Goal: Transaction & Acquisition: Download file/media

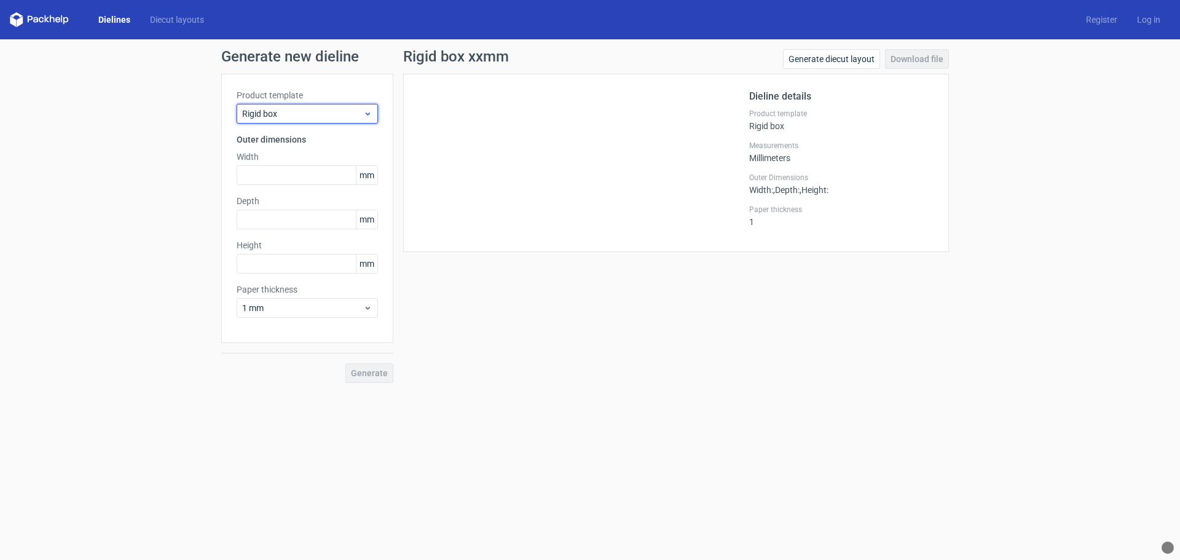
click at [362, 114] on span "Rigid box" at bounding box center [302, 114] width 121 height 12
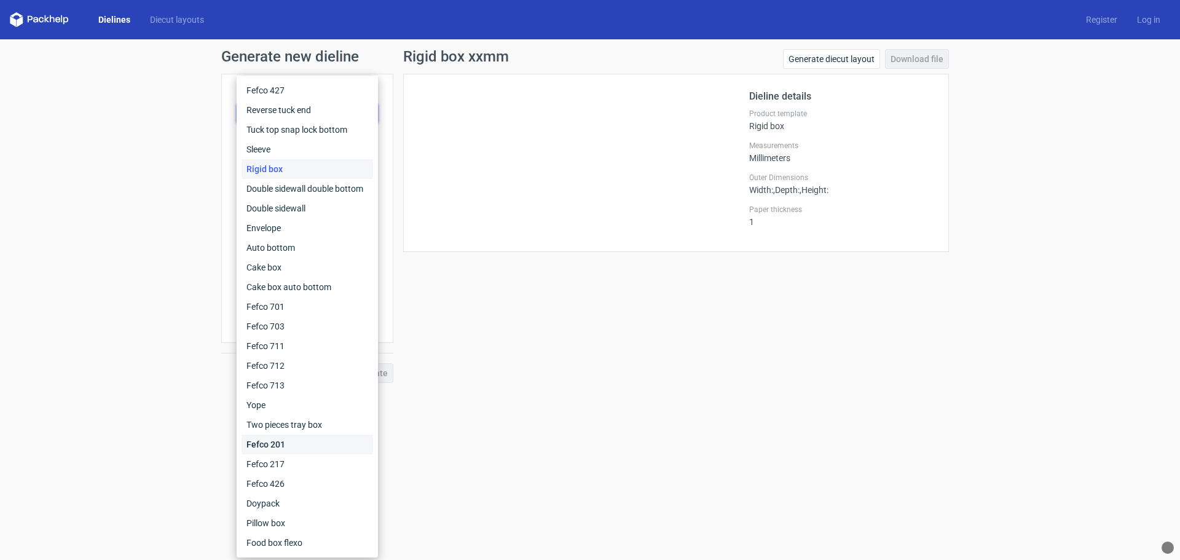
click at [276, 443] on div "Fefco 201" at bounding box center [306, 444] width 131 height 20
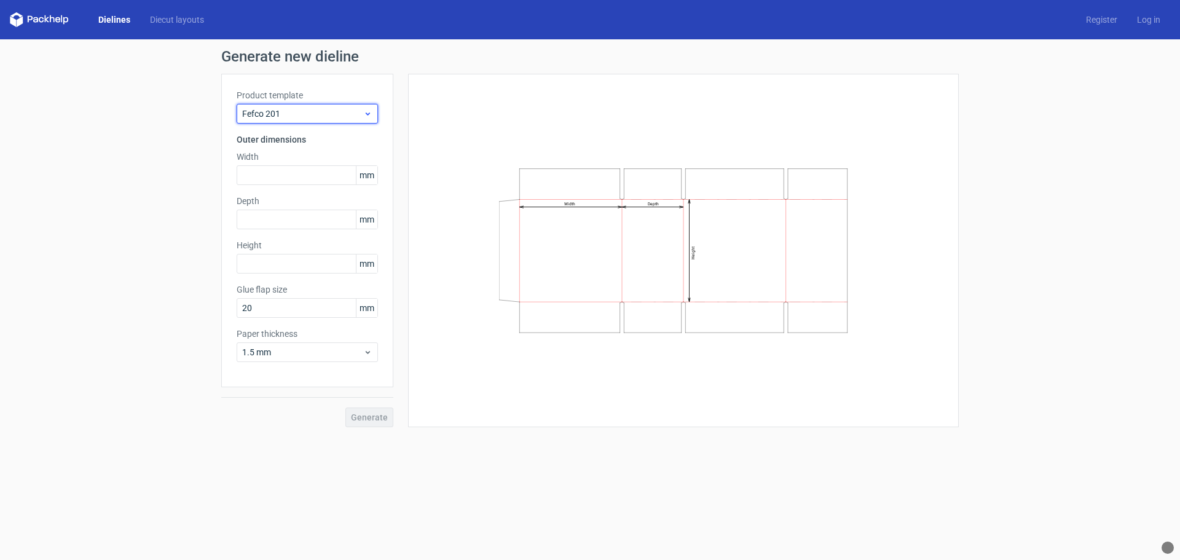
click at [351, 113] on span "Fefco 201" at bounding box center [302, 114] width 121 height 12
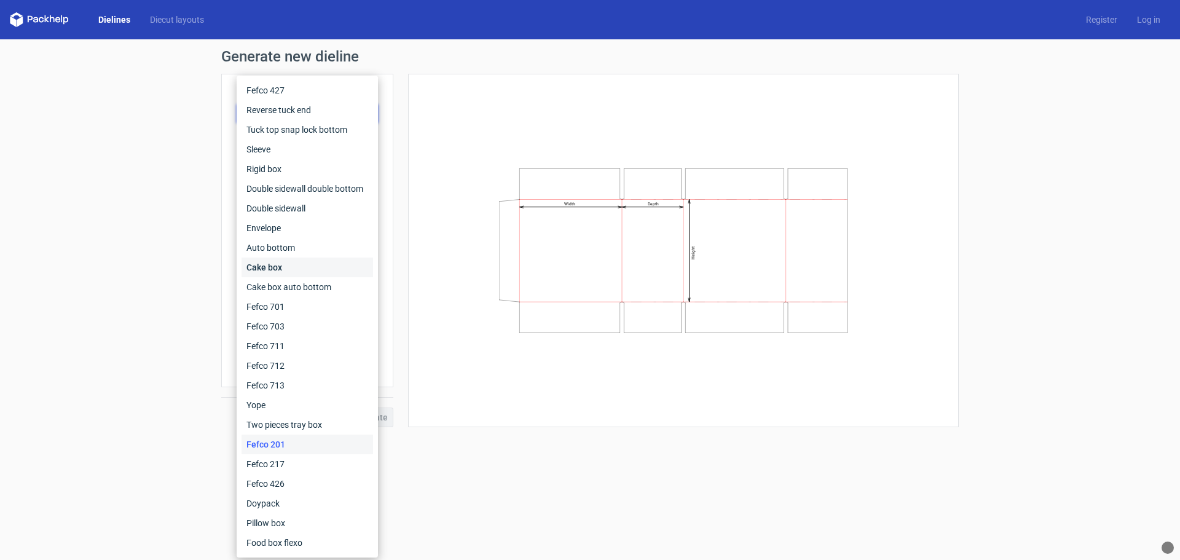
click at [276, 265] on div "Cake box" at bounding box center [306, 267] width 131 height 20
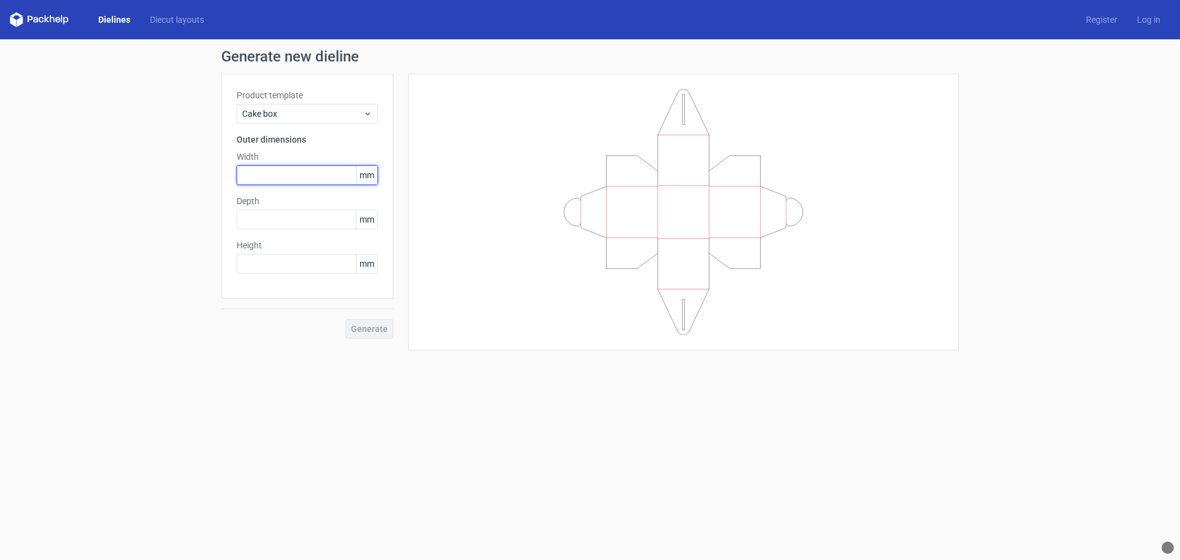
click at [287, 171] on input "text" at bounding box center [307, 175] width 141 height 20
type input "160"
click at [300, 264] on input "text" at bounding box center [307, 264] width 141 height 20
type input "150"
click at [284, 218] on input "text" at bounding box center [307, 220] width 141 height 20
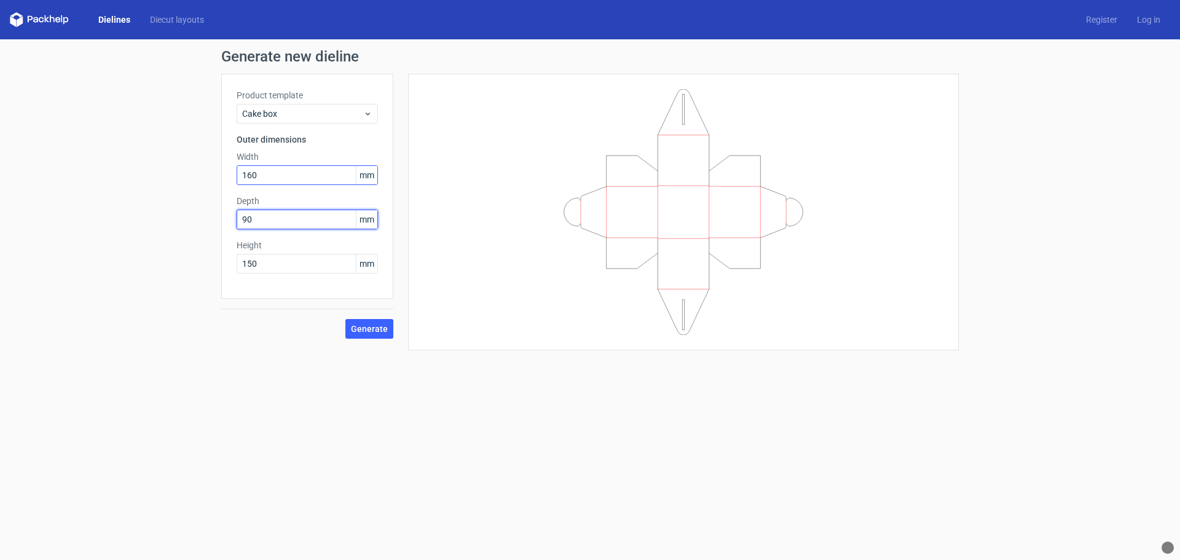
type input "90"
click at [299, 174] on input "160" at bounding box center [307, 175] width 141 height 20
click at [377, 331] on span "Generate" at bounding box center [369, 328] width 37 height 9
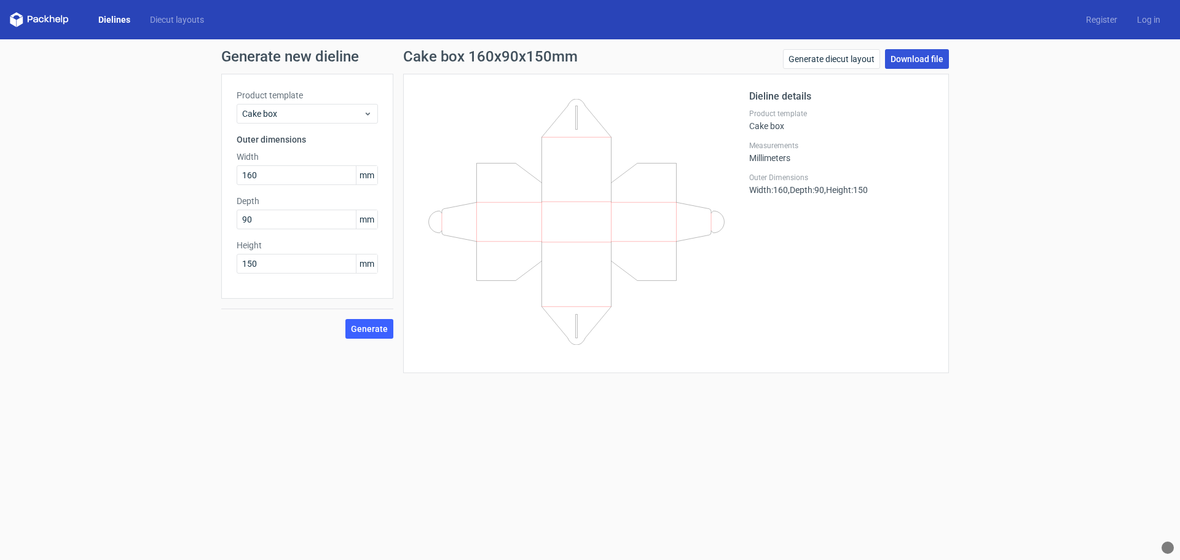
click at [917, 59] on link "Download file" at bounding box center [917, 59] width 64 height 20
click at [917, 63] on link "Download file" at bounding box center [917, 59] width 64 height 20
click at [866, 58] on link "Generate diecut layout" at bounding box center [831, 59] width 97 height 20
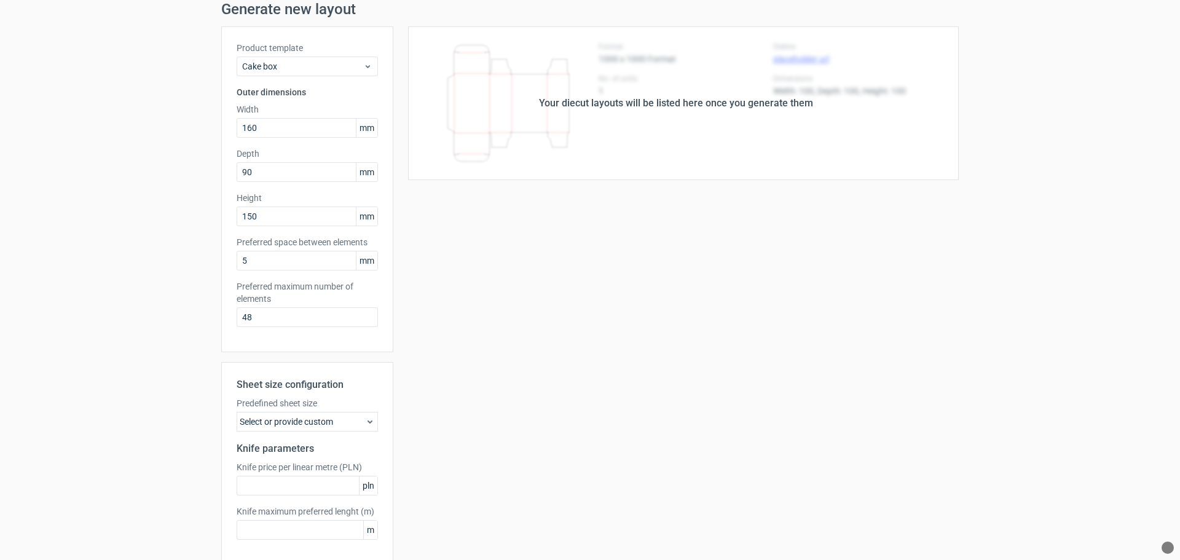
scroll to position [102, 0]
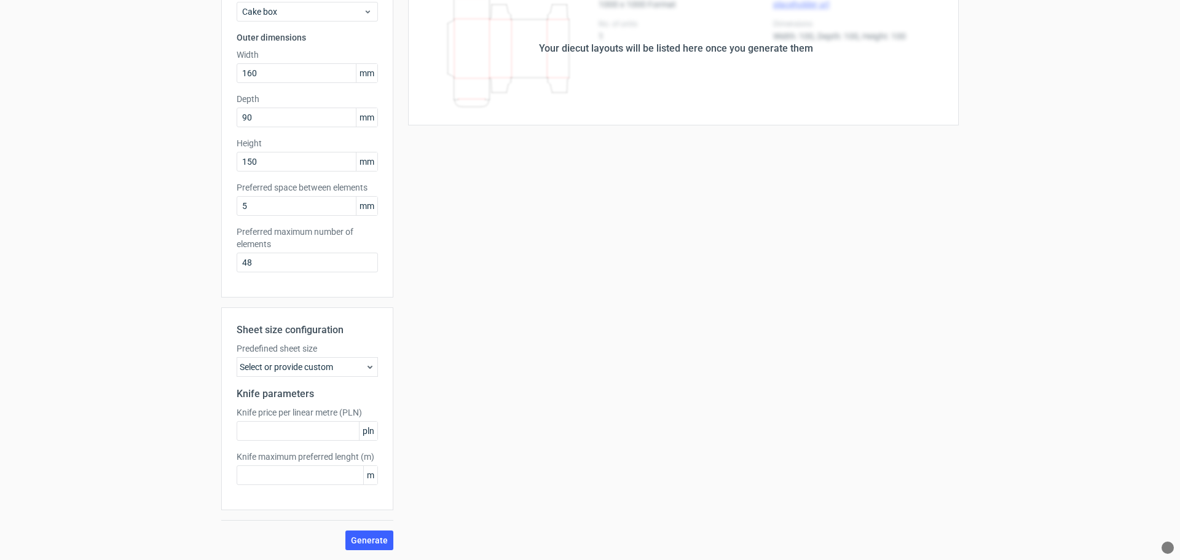
click at [365, 369] on icon at bounding box center [370, 367] width 10 height 10
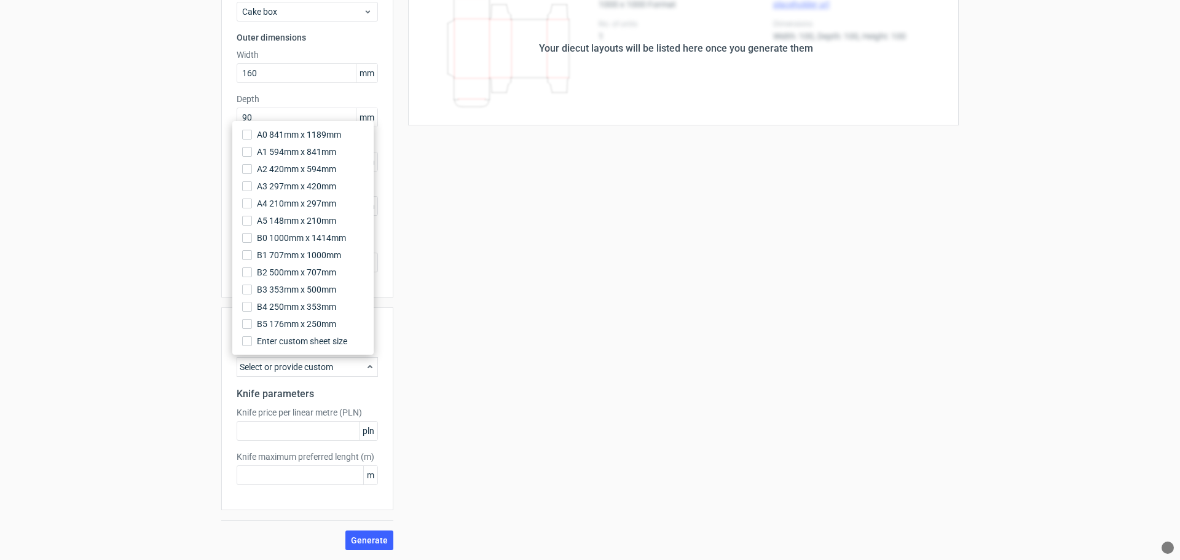
click at [558, 392] on div "Your diecut layouts will be listed here once you generate them Height Depth Wid…" at bounding box center [675, 261] width 565 height 578
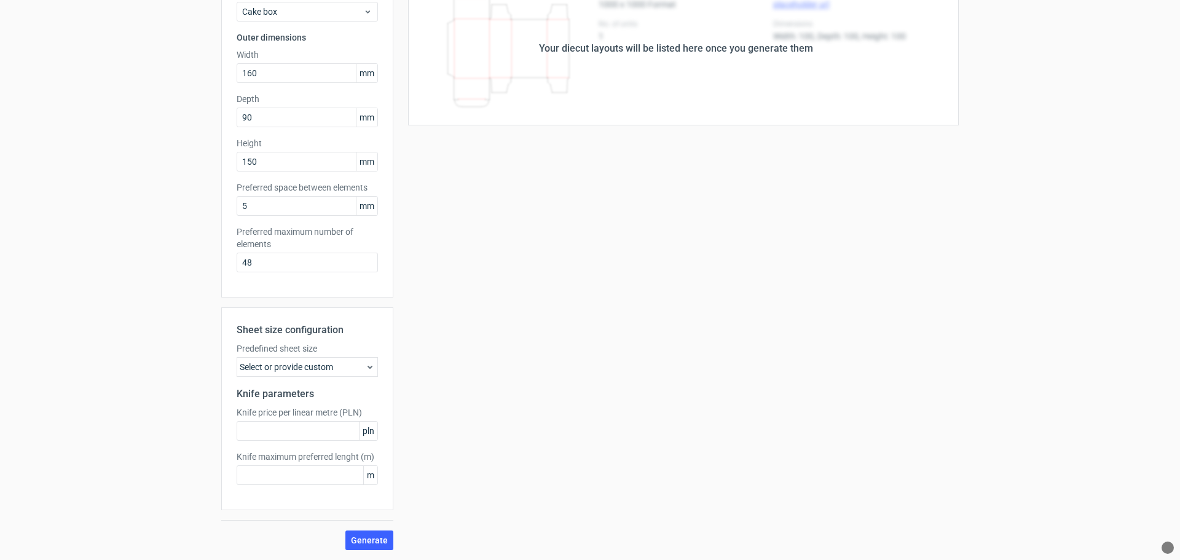
scroll to position [0, 0]
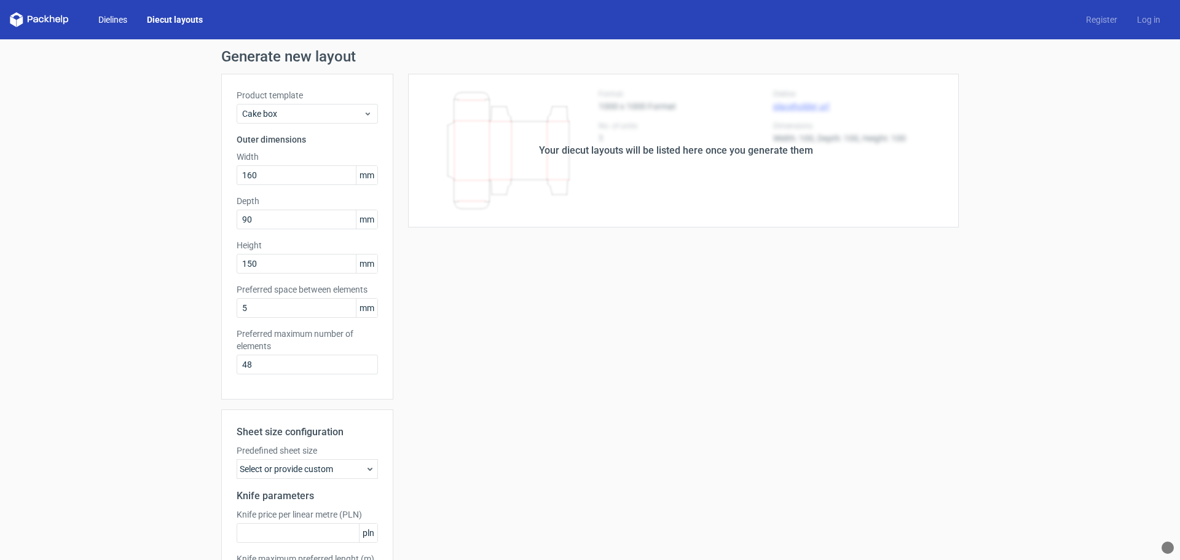
click at [123, 20] on link "Dielines" at bounding box center [112, 20] width 49 height 12
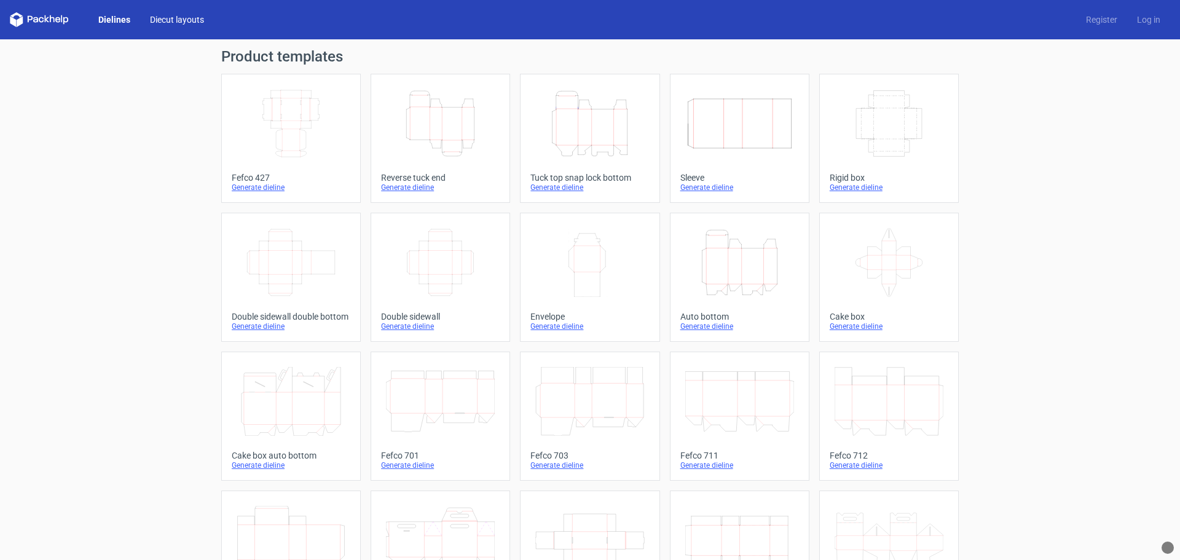
click at [180, 17] on link "Diecut layouts" at bounding box center [177, 20] width 74 height 12
click at [866, 323] on div "Generate dieline" at bounding box center [888, 326] width 119 height 10
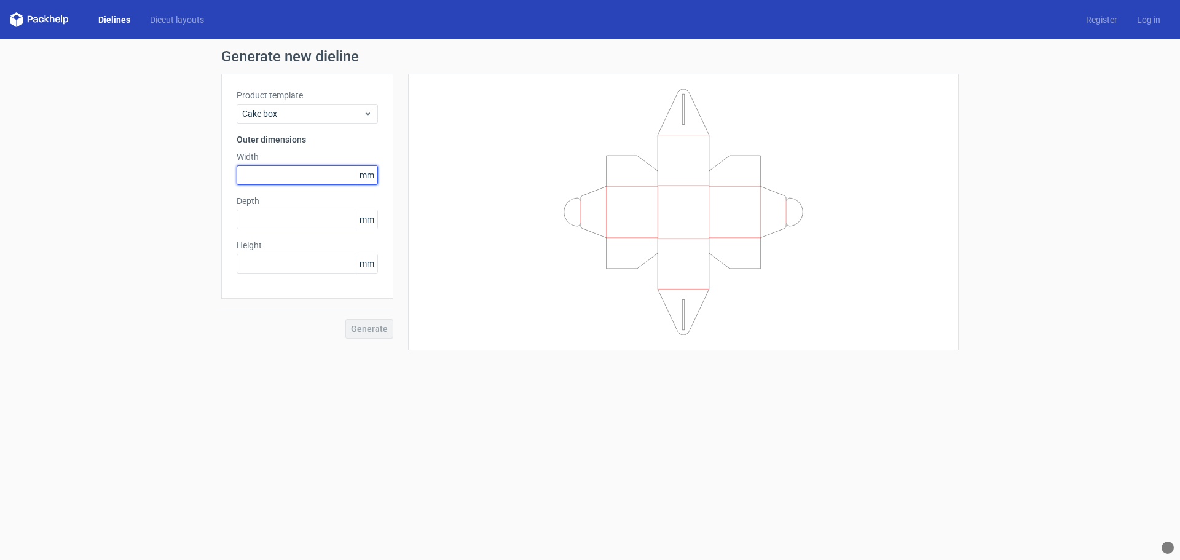
click at [289, 178] on input "text" at bounding box center [307, 175] width 141 height 20
type input "160"
type input "90"
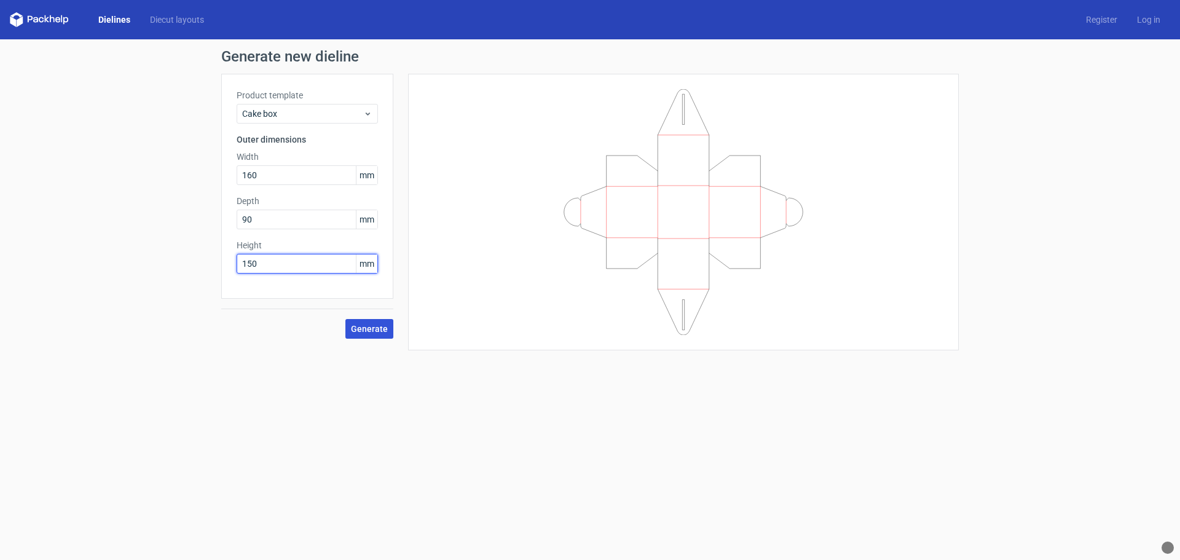
type input "150"
click at [369, 327] on span "Generate" at bounding box center [369, 328] width 37 height 9
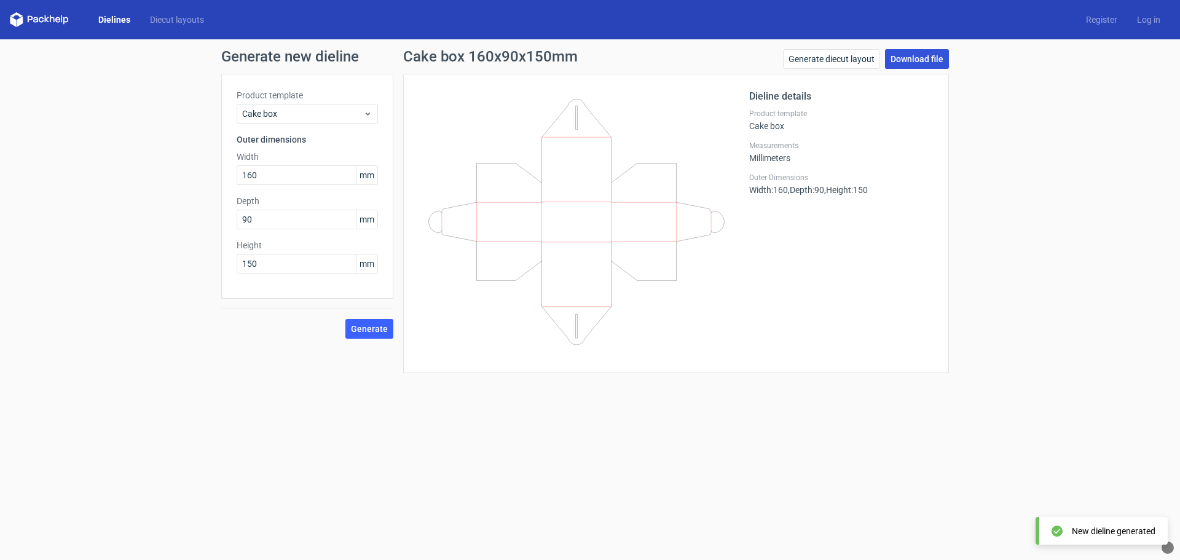
click at [924, 58] on link "Download file" at bounding box center [917, 59] width 64 height 20
click at [1144, 18] on link "Log in" at bounding box center [1148, 20] width 43 height 12
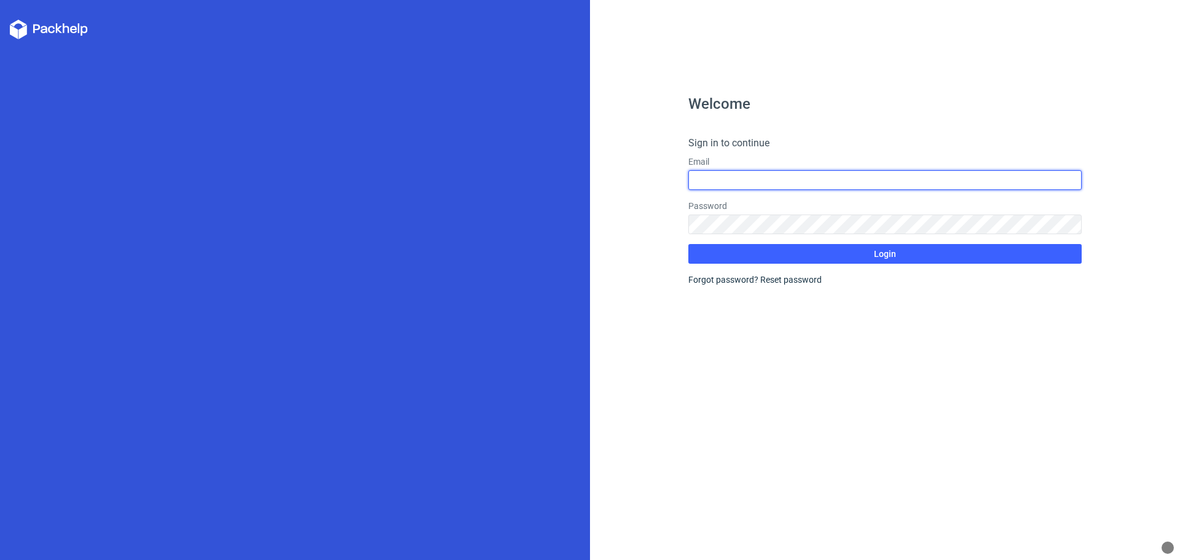
click at [871, 182] on input "text" at bounding box center [884, 180] width 393 height 20
type input "designgalaxaaspackaging@gmail.com"
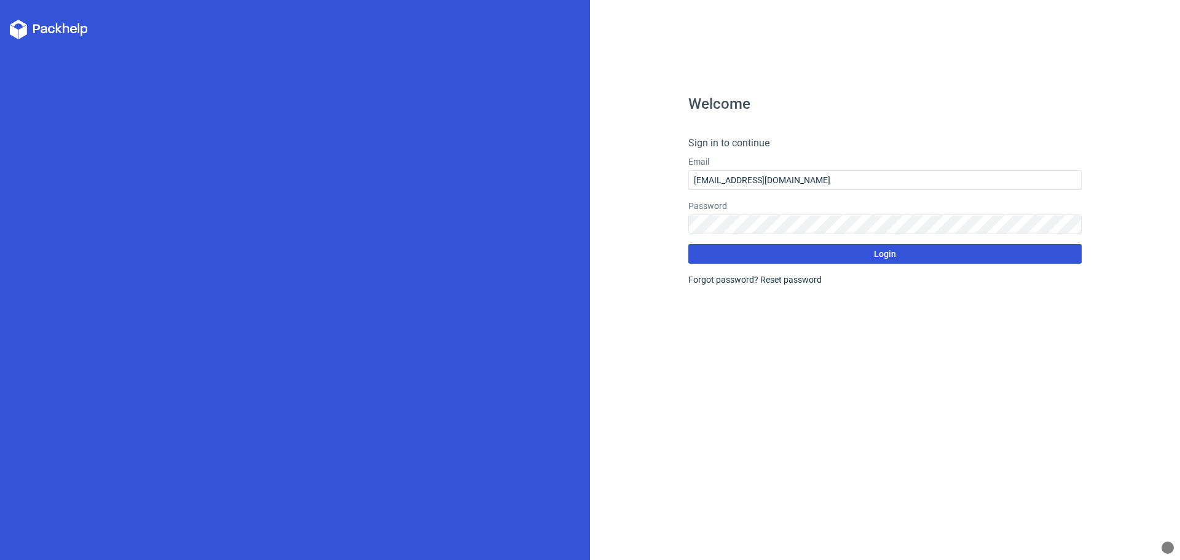
click at [886, 258] on span "Login" at bounding box center [885, 253] width 22 height 9
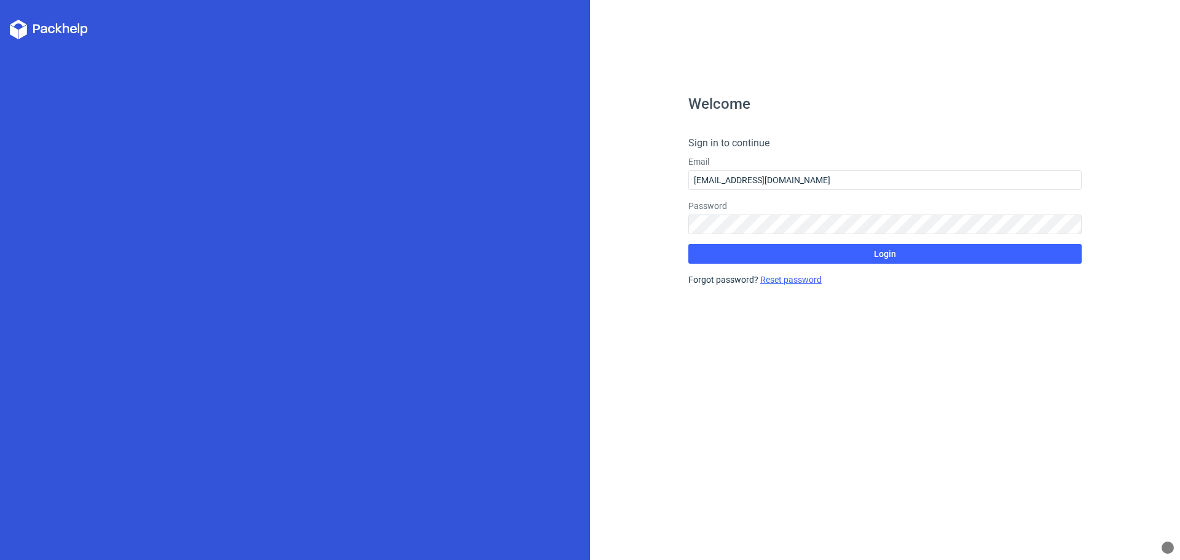
click at [792, 280] on link "Reset password" at bounding box center [790, 280] width 61 height 10
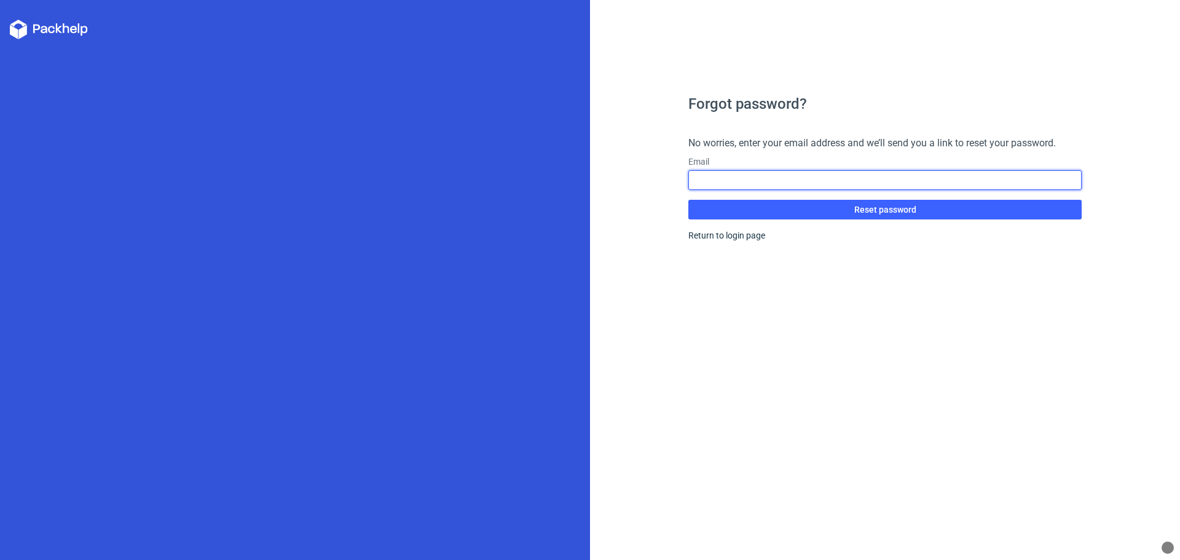
click at [769, 178] on input "text" at bounding box center [884, 180] width 393 height 20
type input "designgalaxaaspackaging@gmail.com"
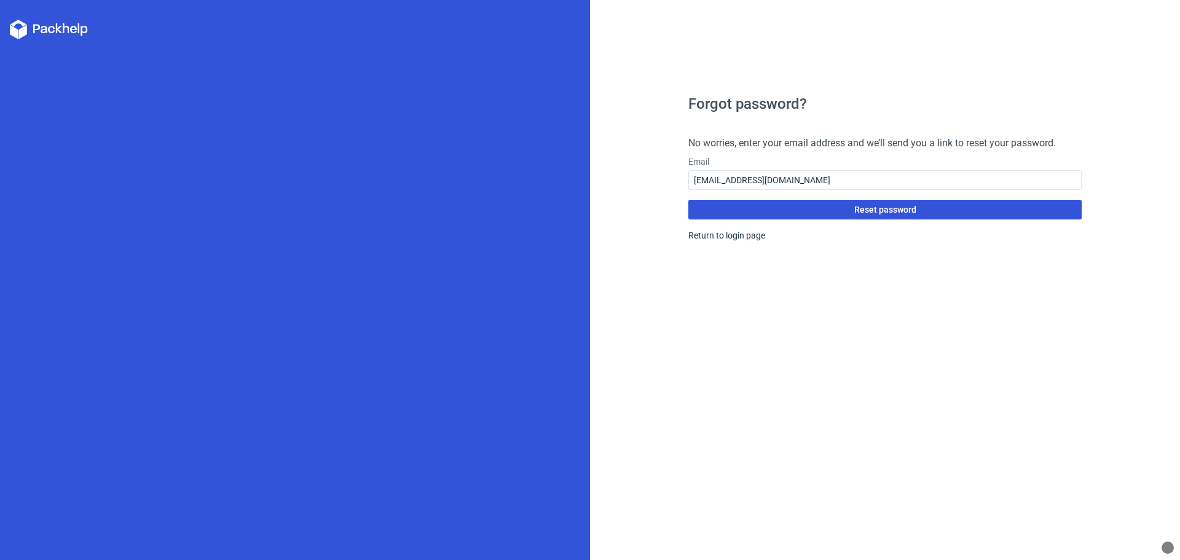
click at [876, 210] on span "Reset password" at bounding box center [885, 209] width 62 height 9
click at [896, 211] on span "Reset password" at bounding box center [885, 209] width 62 height 9
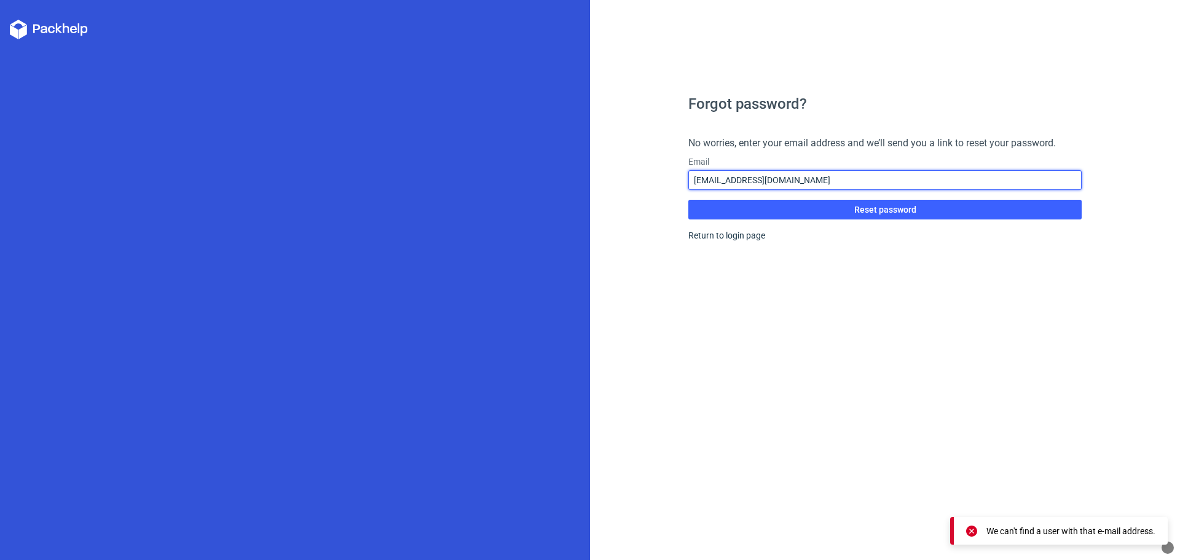
click at [872, 176] on input "designgalaxaaspackaging@gmail.com" at bounding box center [884, 180] width 393 height 20
drag, startPoint x: 847, startPoint y: 178, endPoint x: 601, endPoint y: 178, distance: 246.4
click at [601, 178] on div "Forgot password? No worries, enter your email address and we’ll send you a link…" at bounding box center [885, 280] width 590 height 560
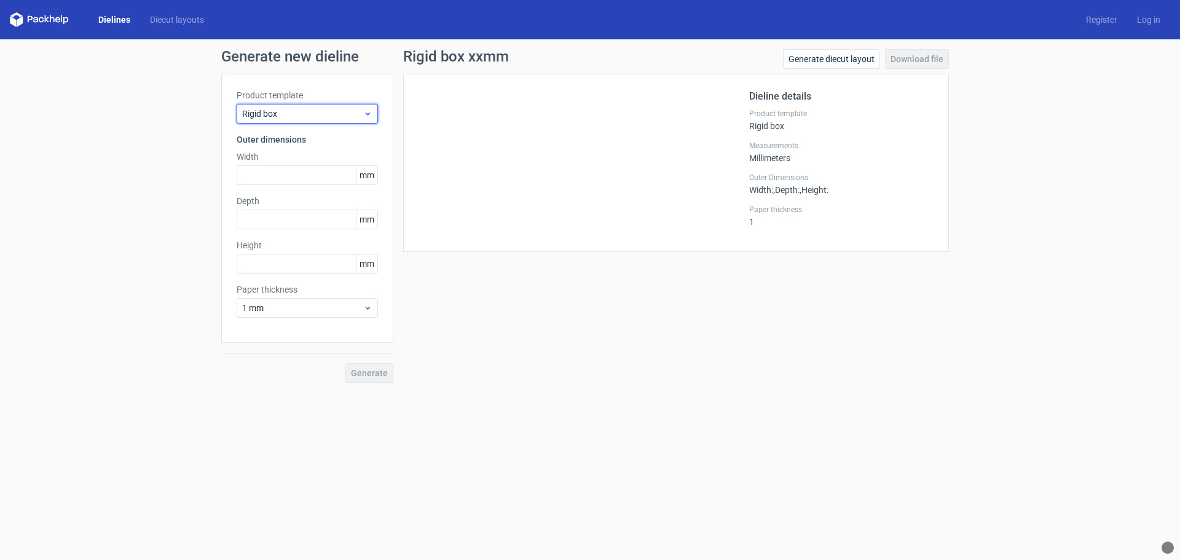
click at [304, 114] on span "Rigid box" at bounding box center [302, 114] width 121 height 12
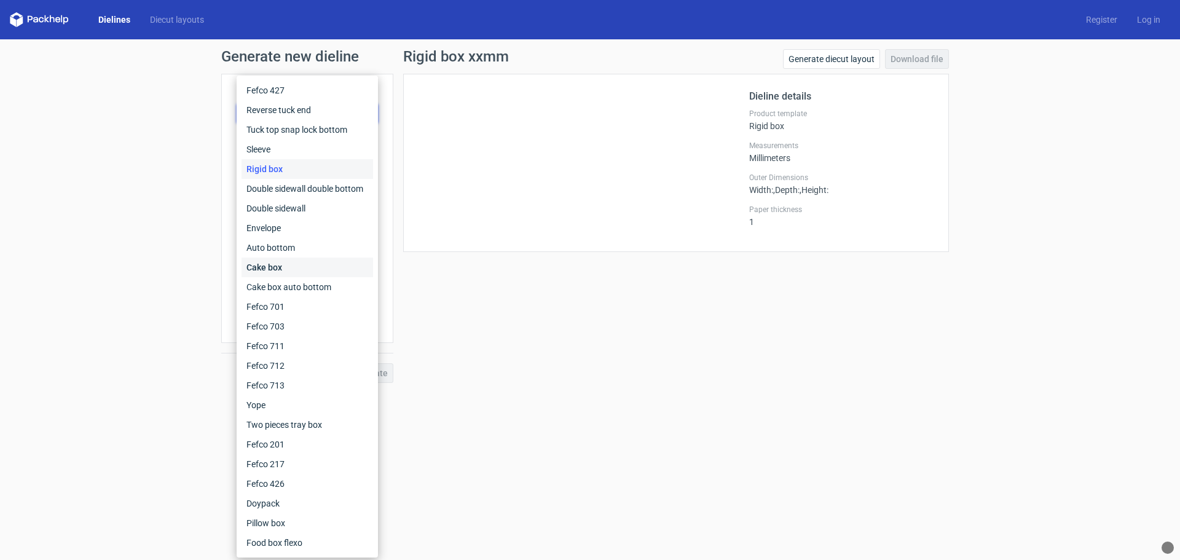
click at [262, 268] on div "Cake box" at bounding box center [306, 267] width 131 height 20
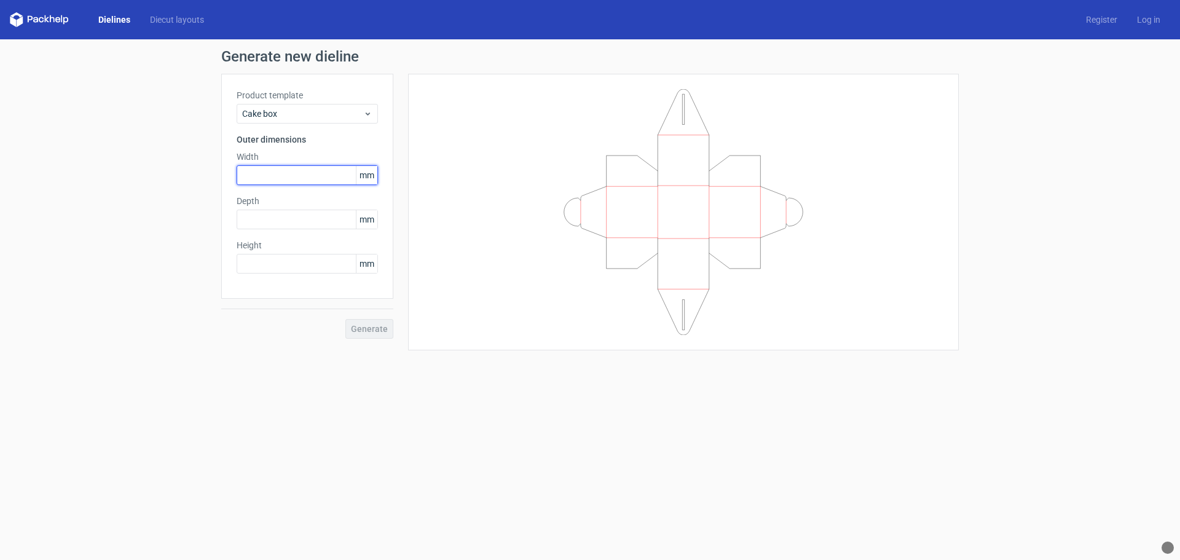
click at [279, 178] on input "text" at bounding box center [307, 175] width 141 height 20
type input "160"
type input "90"
type input "150"
click at [378, 331] on span "Generate" at bounding box center [369, 328] width 37 height 9
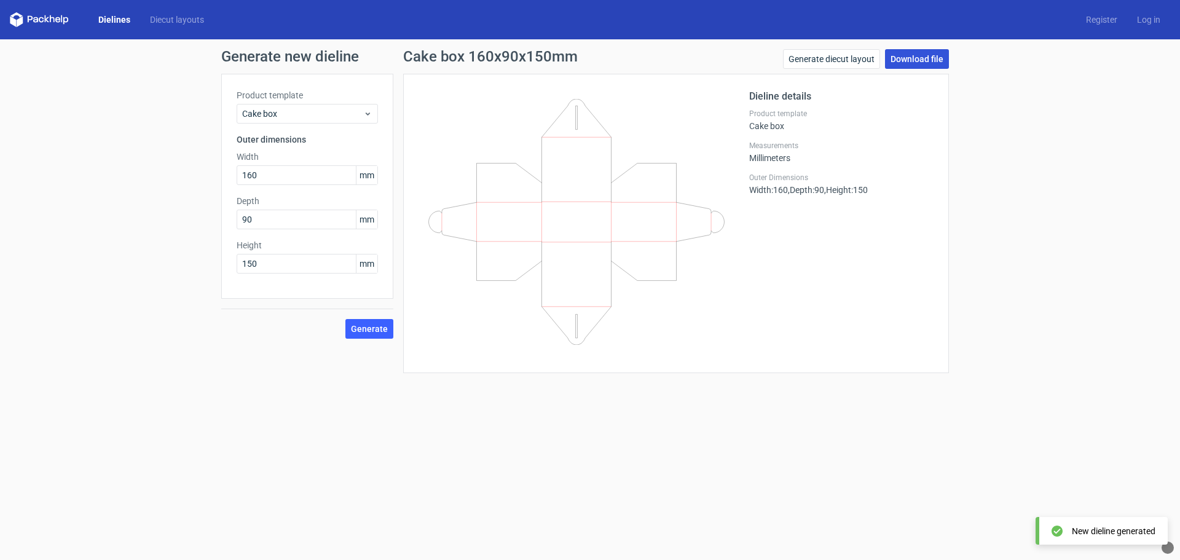
click at [923, 57] on link "Download file" at bounding box center [917, 59] width 64 height 20
click at [927, 57] on link "Download file" at bounding box center [917, 59] width 64 height 20
click at [1111, 17] on link "Register" at bounding box center [1101, 20] width 51 height 12
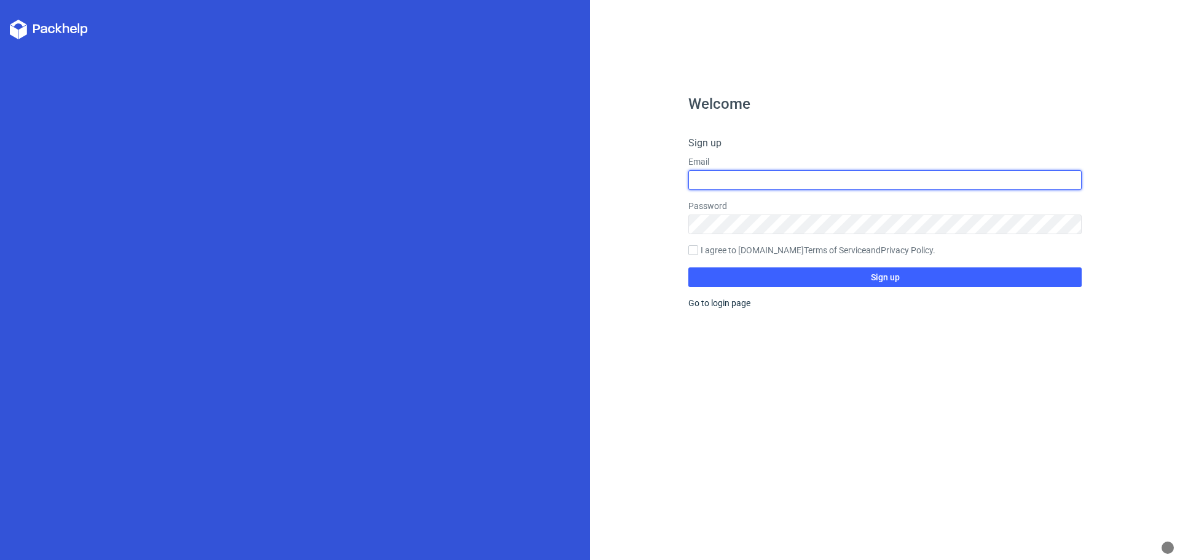
click at [783, 182] on input "text" at bounding box center [884, 180] width 393 height 20
type input "designgalaxaaspackaging@gmail.com"
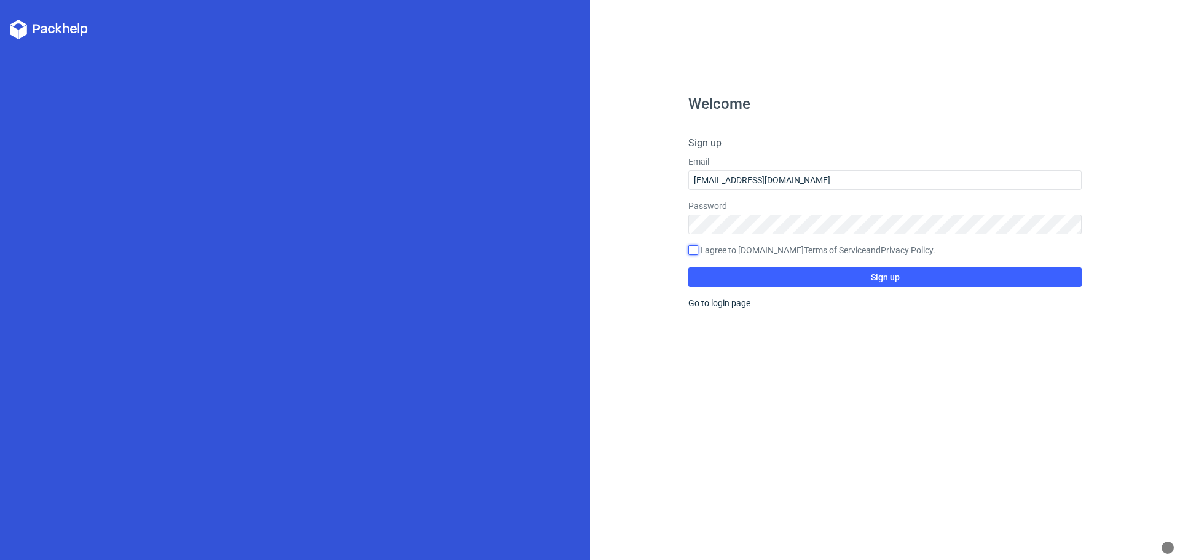
click at [692, 249] on input "I agree to Packhelp.com Terms of Service and Privacy Policy ." at bounding box center [693, 250] width 10 height 10
checkbox input "true"
click at [888, 279] on span "Sign up" at bounding box center [885, 277] width 29 height 9
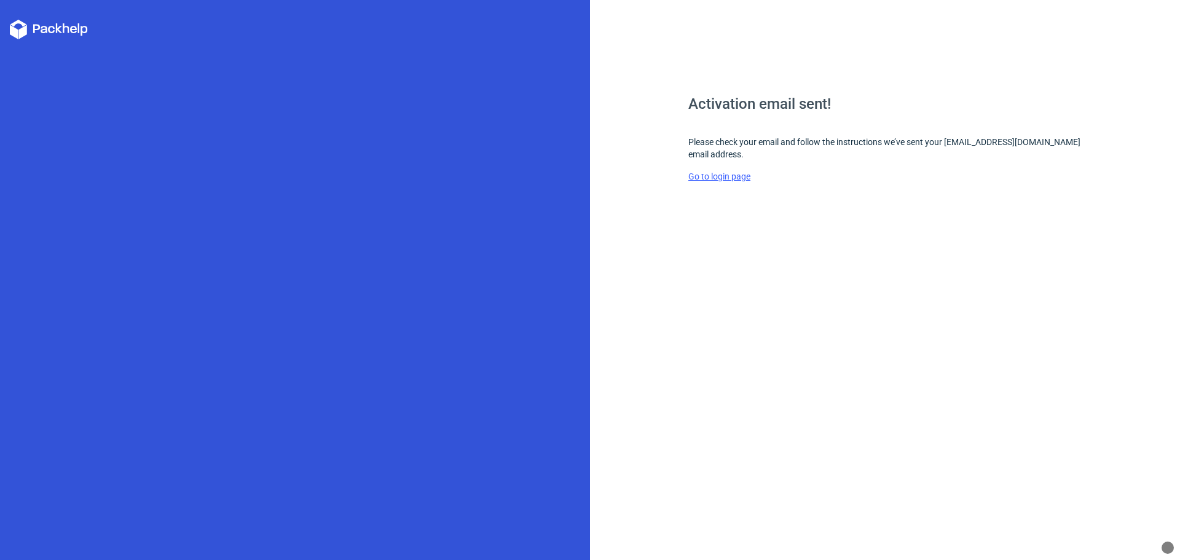
click at [729, 178] on link "Go to login page" at bounding box center [719, 176] width 62 height 10
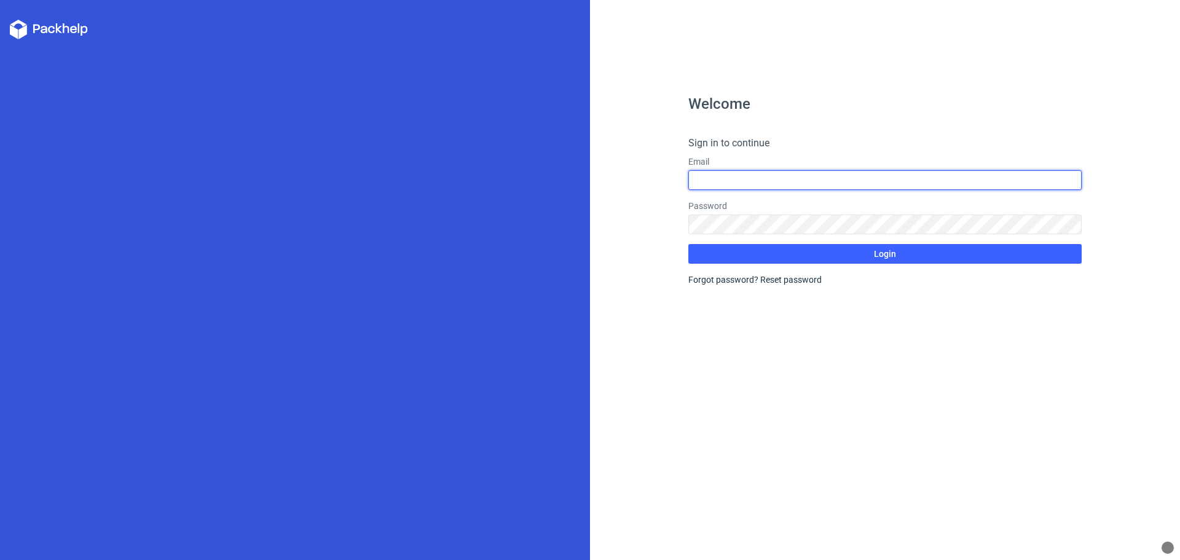
click at [729, 178] on input "text" at bounding box center [884, 180] width 393 height 20
paste input "designgalaxaaspackaging@gmail.com"
type input "designgalaxaaspackaging@gmail.com"
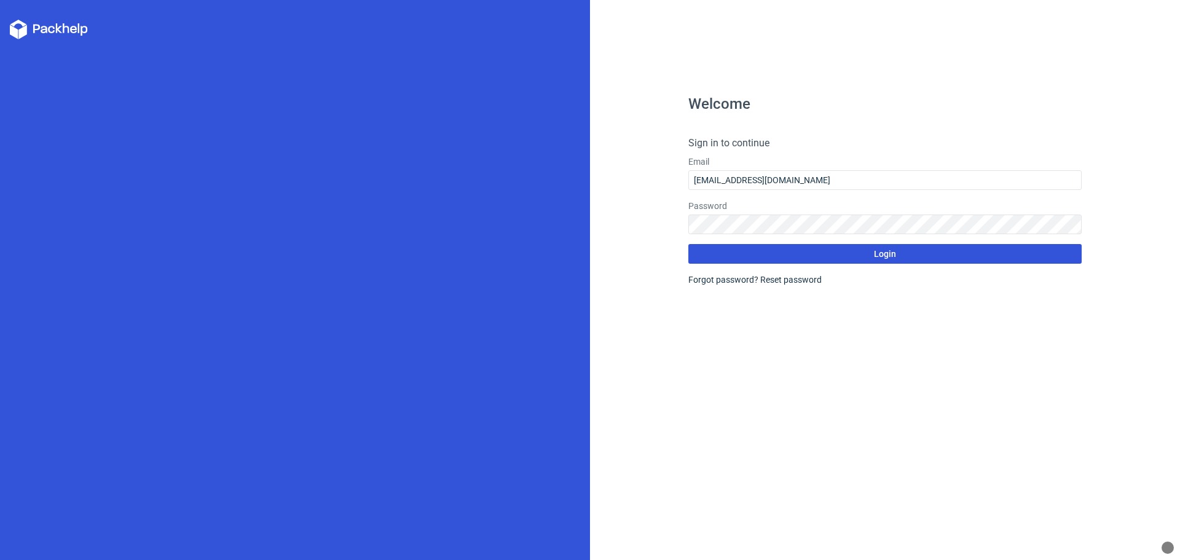
click at [793, 256] on button "Login" at bounding box center [884, 254] width 393 height 20
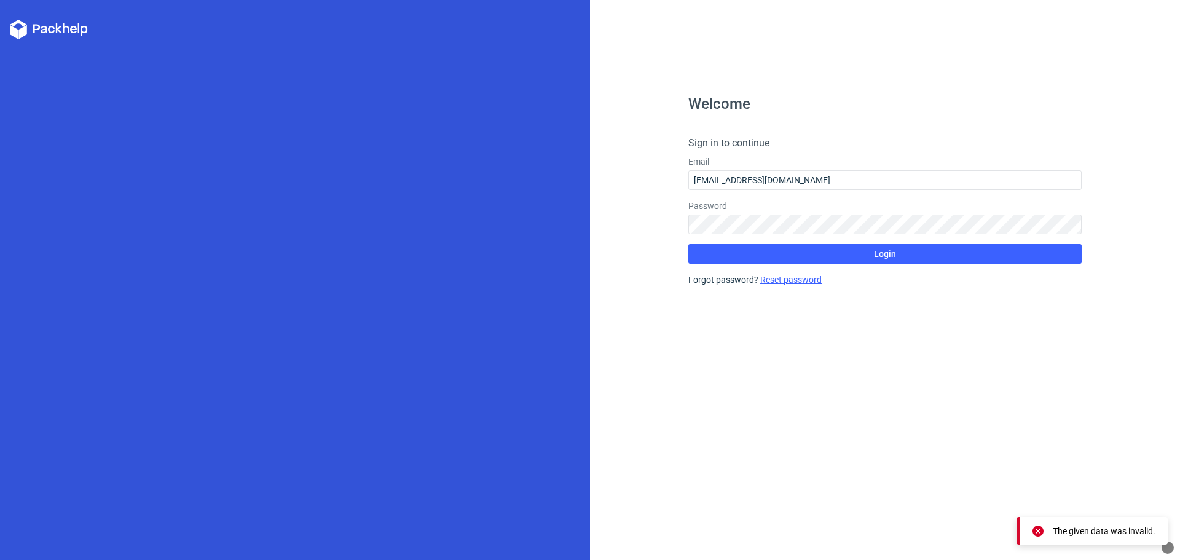
click at [781, 281] on link "Reset password" at bounding box center [790, 280] width 61 height 10
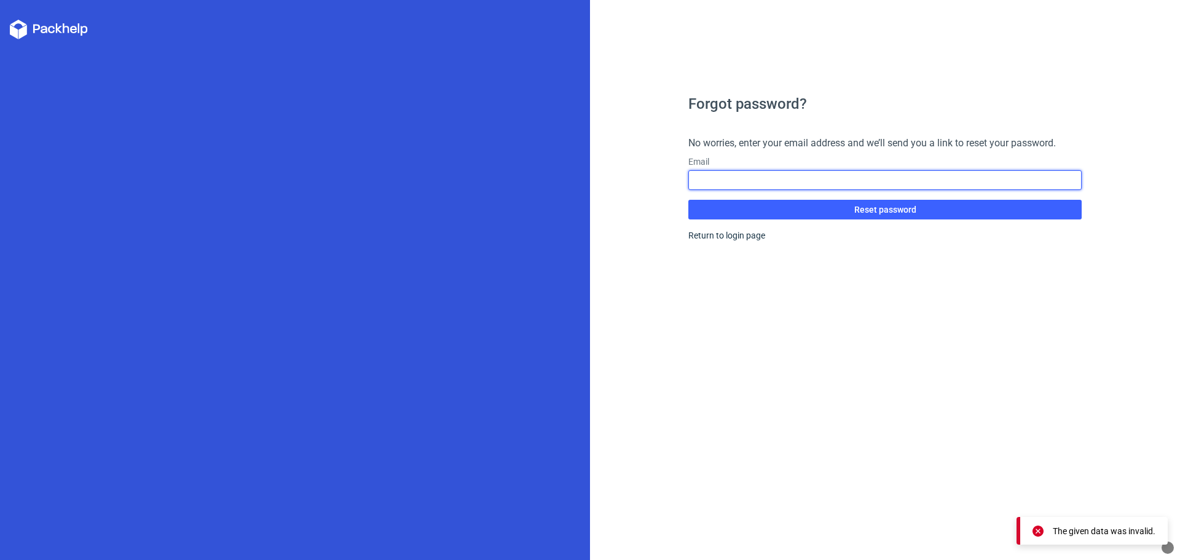
click at [769, 182] on input "text" at bounding box center [884, 180] width 393 height 20
paste input "designgalaxaaspackaging@gmail.com"
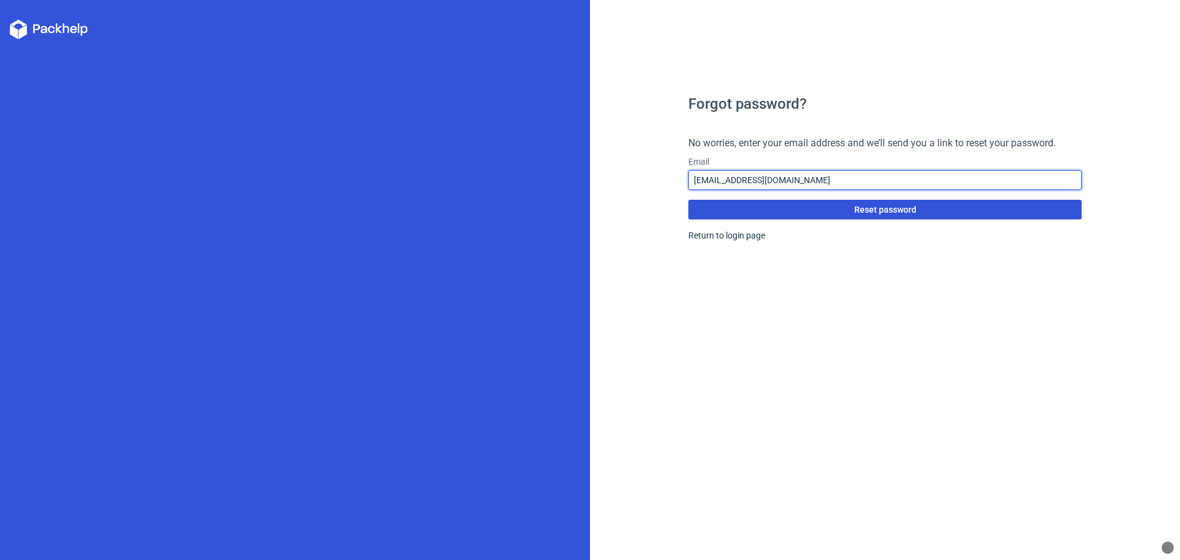
type input "designgalaxaaspackaging@gmail.com"
click at [891, 210] on span "Reset password" at bounding box center [885, 209] width 62 height 9
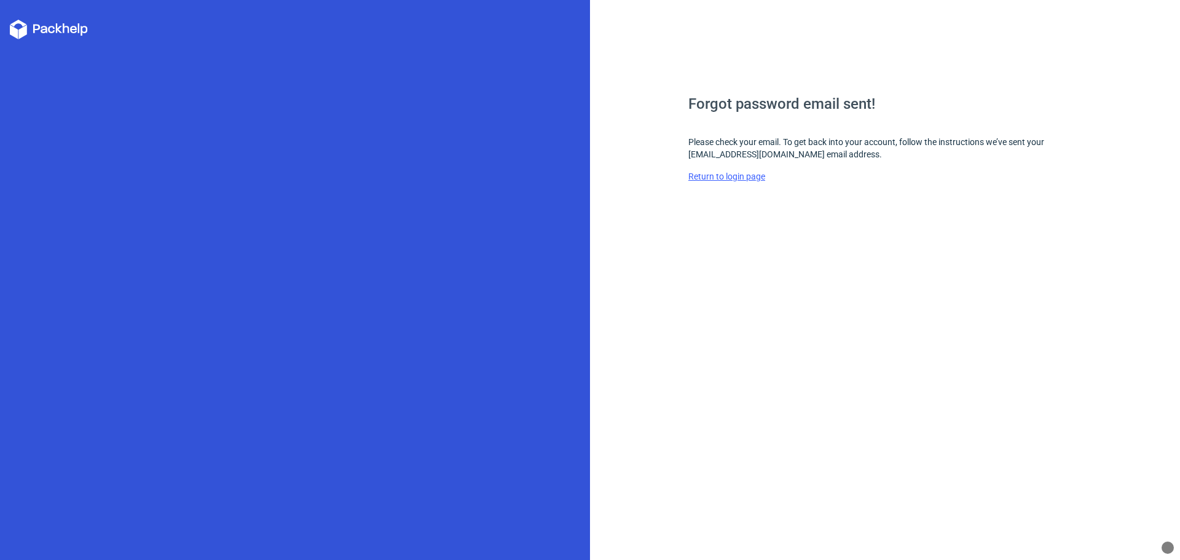
click at [752, 176] on link "Return to login page" at bounding box center [726, 176] width 77 height 10
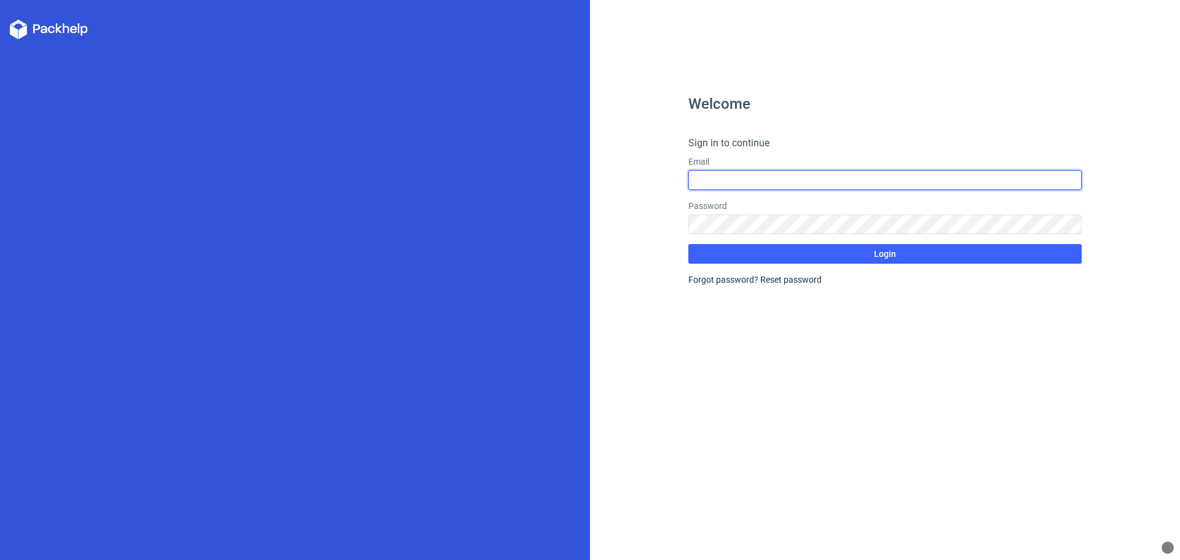
click at [760, 183] on input "text" at bounding box center [884, 180] width 393 height 20
type input "sundertonk1979@gmail.com"
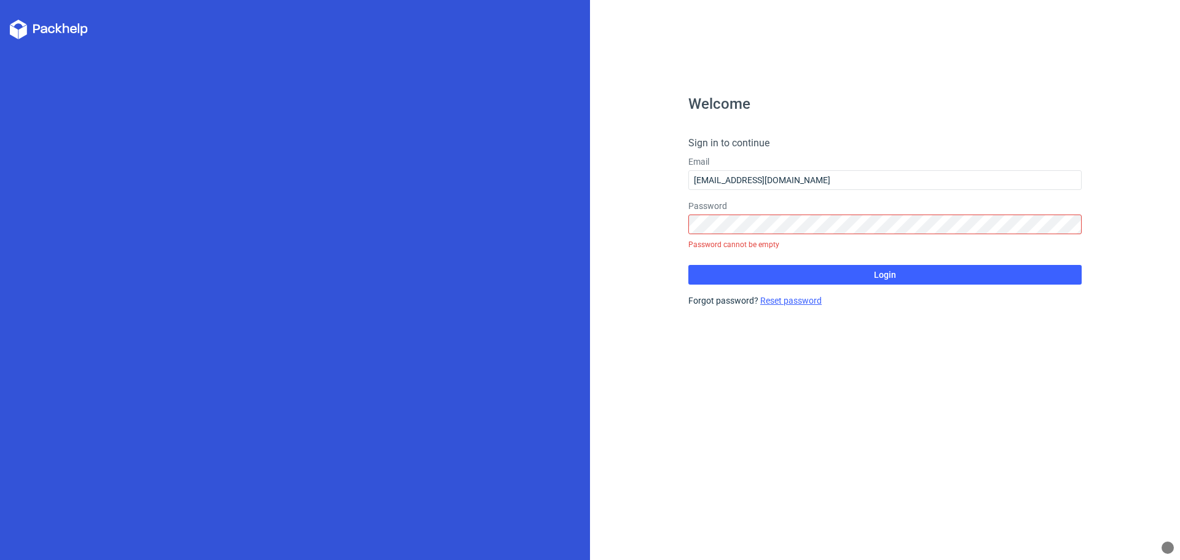
click at [787, 280] on form "Sign in to continue Email sundertonk1979@gmail.com Password Password cannot be …" at bounding box center [884, 221] width 393 height 171
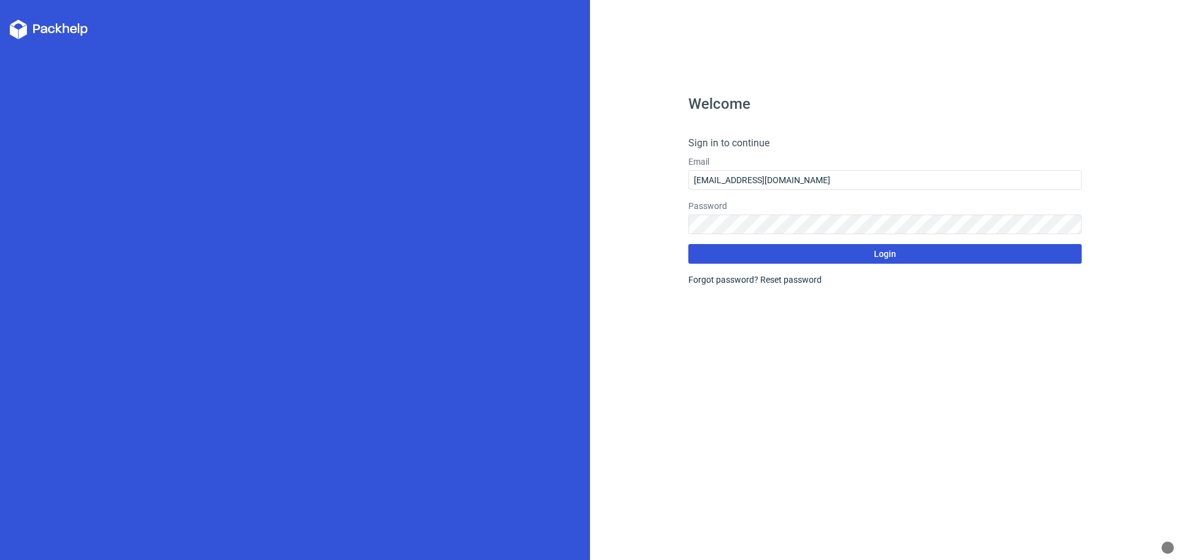
click at [879, 256] on span "Login" at bounding box center [885, 253] width 22 height 9
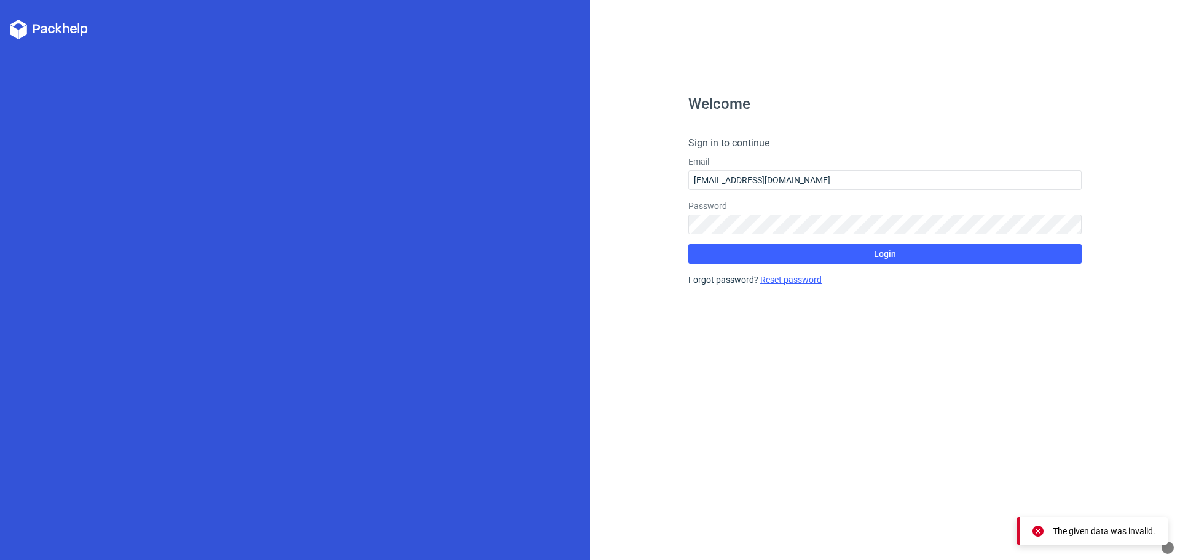
click at [780, 279] on link "Reset password" at bounding box center [790, 280] width 61 height 10
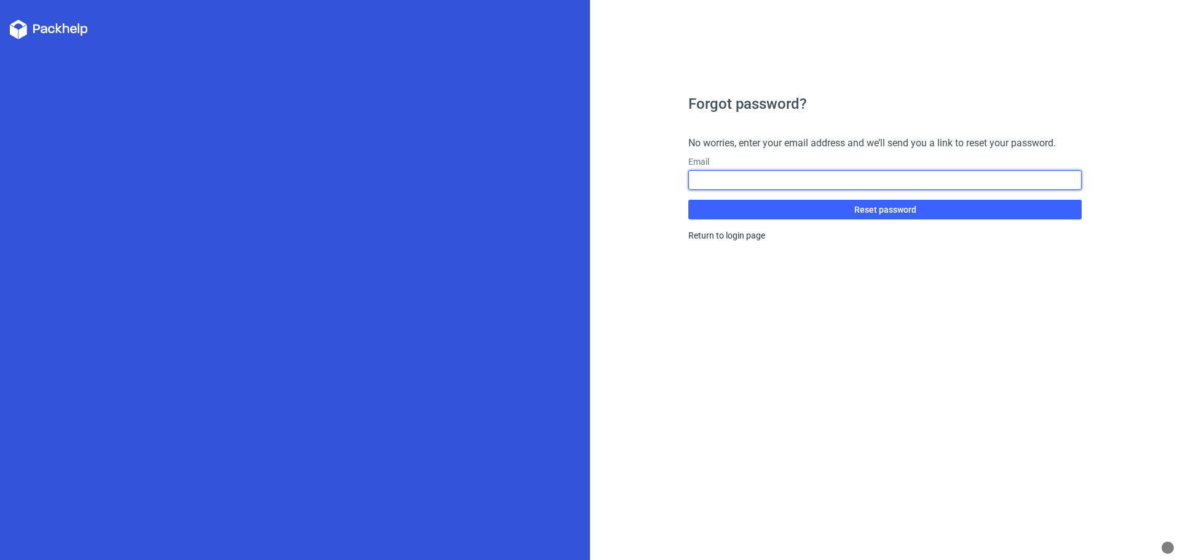
click at [782, 181] on input "text" at bounding box center [884, 180] width 393 height 20
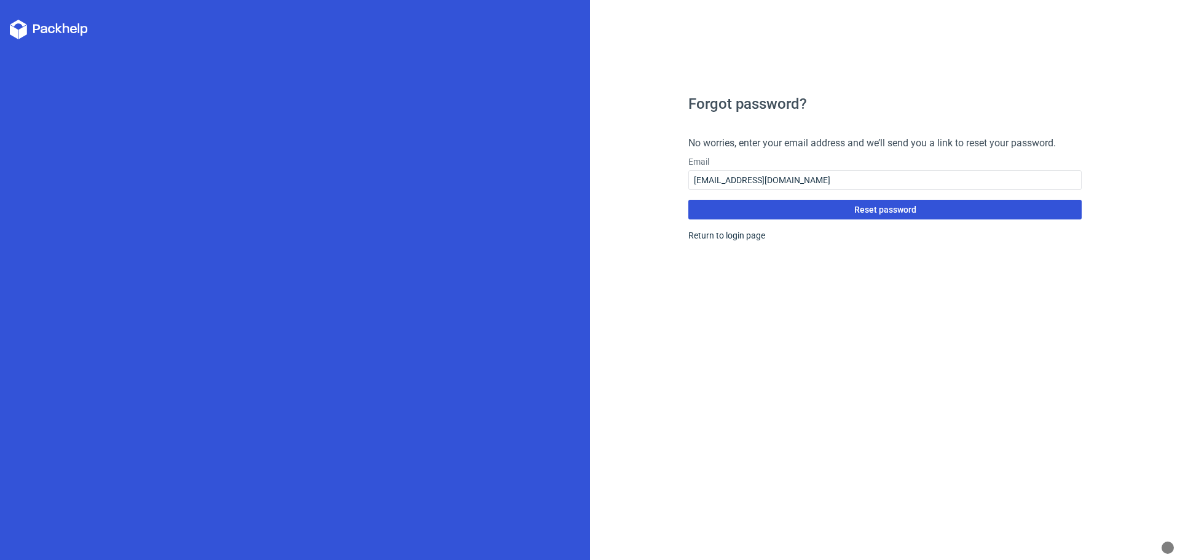
click at [860, 208] on span "Reset password" at bounding box center [885, 209] width 62 height 9
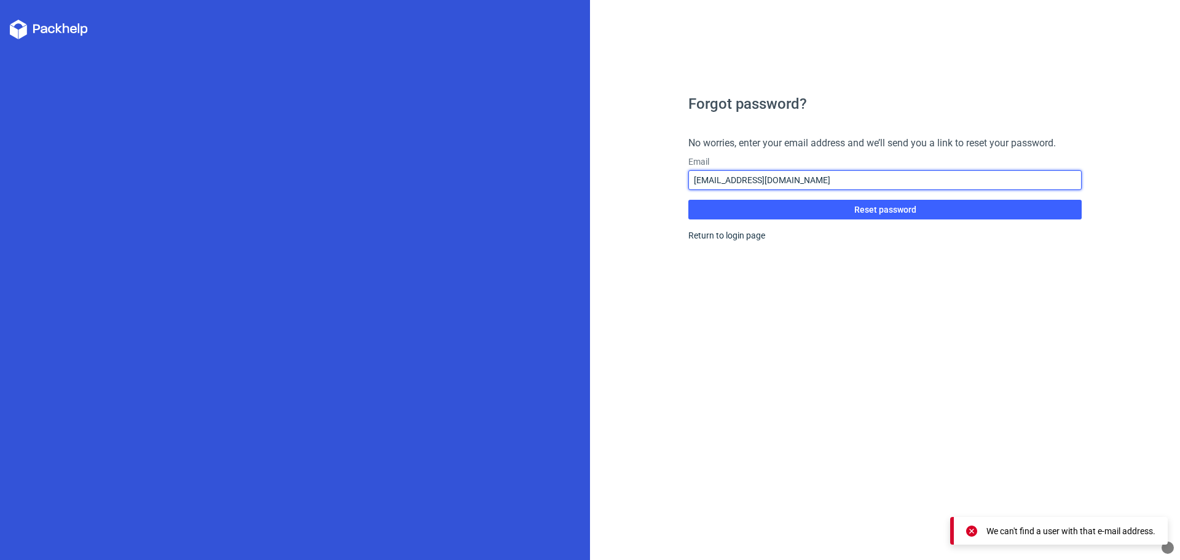
drag, startPoint x: 826, startPoint y: 177, endPoint x: 496, endPoint y: 184, distance: 330.0
click at [496, 184] on div "Forgot password? No worries, enter your email address and we’ll send you a link…" at bounding box center [590, 280] width 1180 height 560
paste input "designgalaxaaspackaging"
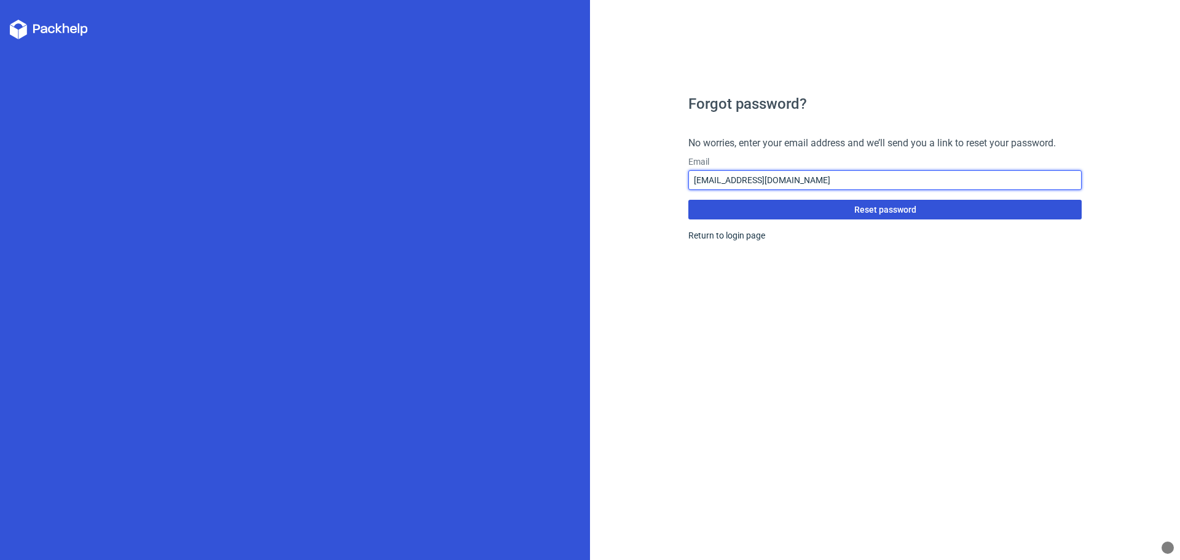
type input "designgalaxaaspackaging@gmail.com"
click at [877, 210] on span "Reset password" at bounding box center [885, 209] width 62 height 9
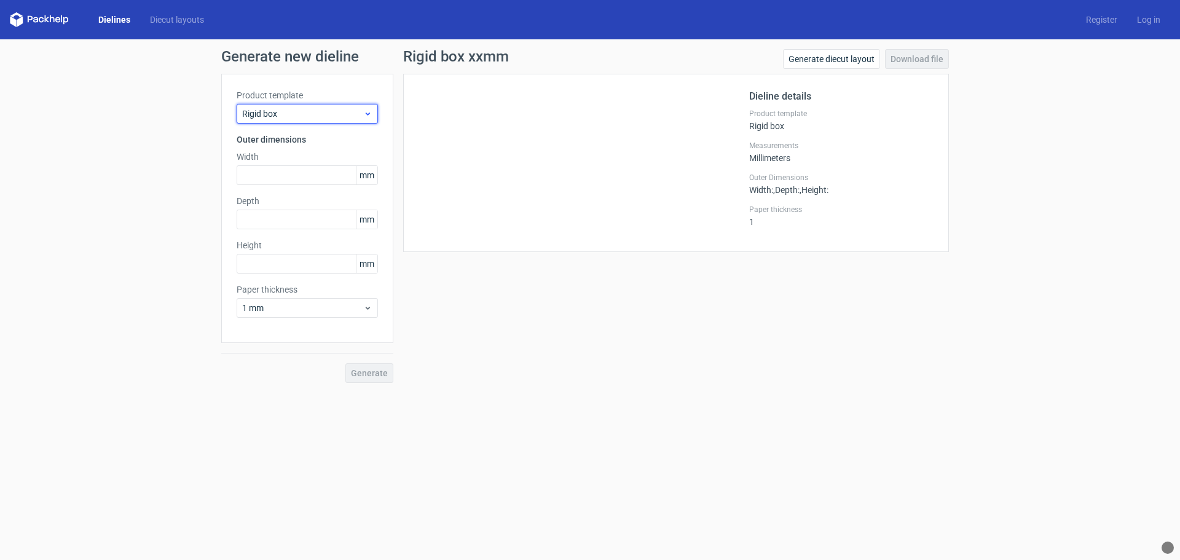
click at [359, 118] on span "Rigid box" at bounding box center [302, 114] width 121 height 12
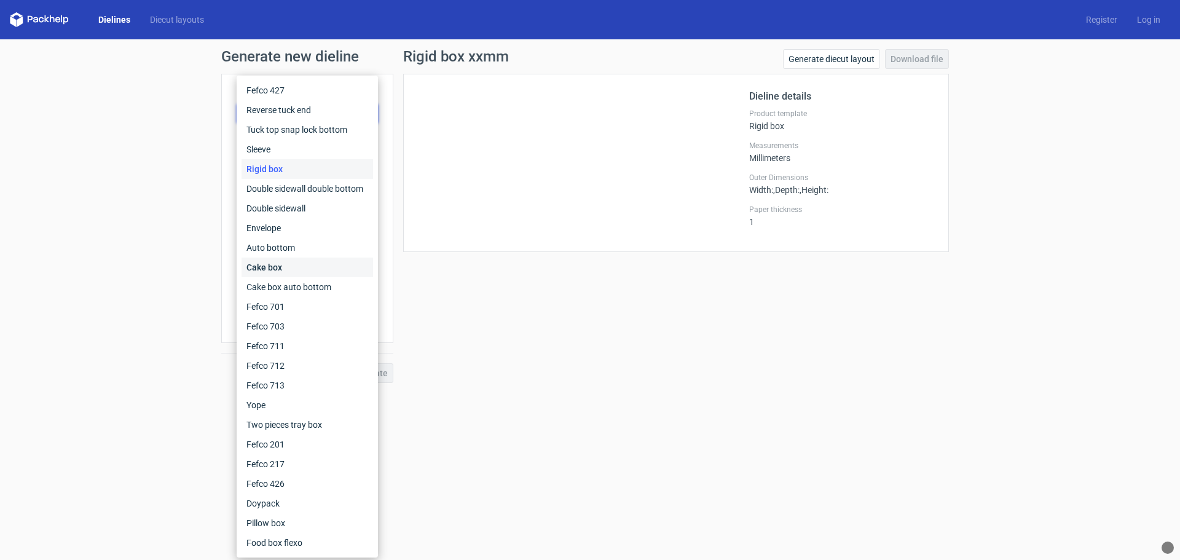
click at [278, 267] on div "Cake box" at bounding box center [306, 267] width 131 height 20
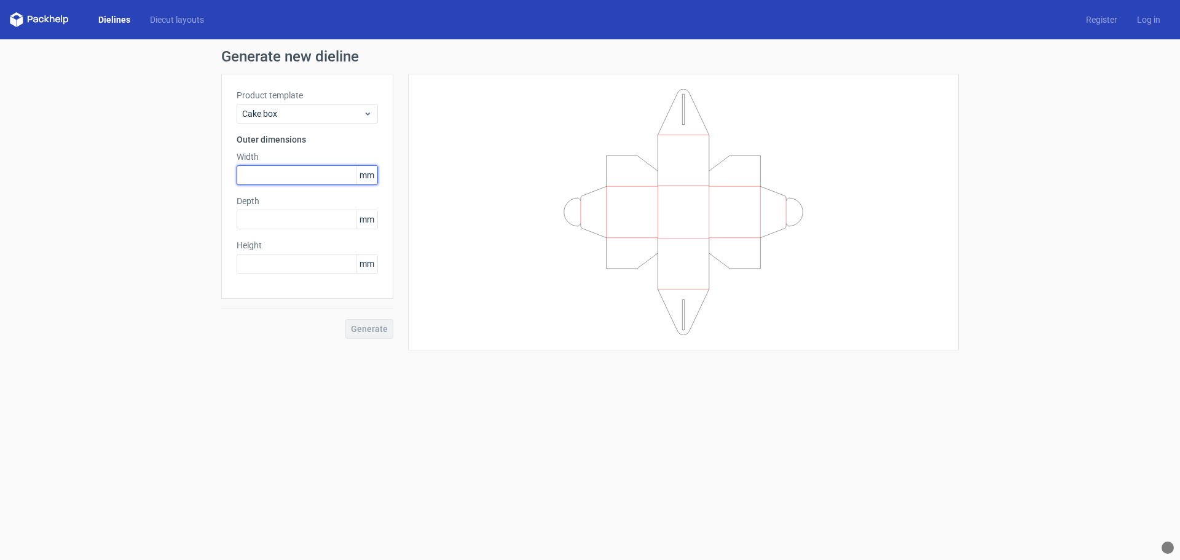
click at [303, 176] on input "text" at bounding box center [307, 175] width 141 height 20
type input "160"
type input "90"
type input "150"
click at [376, 329] on span "Generate" at bounding box center [369, 328] width 37 height 9
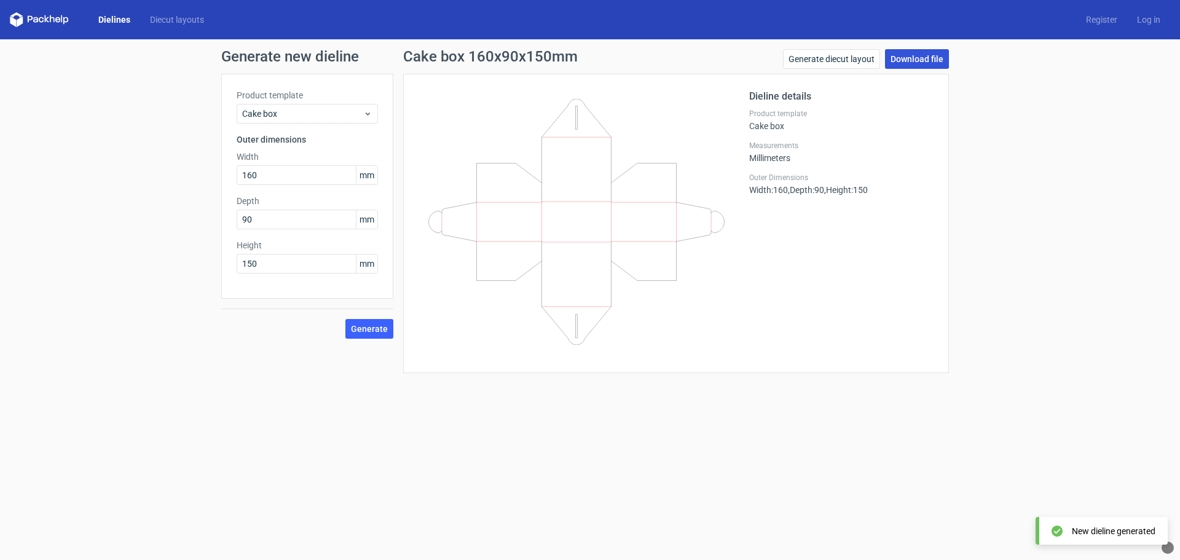
click at [923, 59] on link "Download file" at bounding box center [917, 59] width 64 height 20
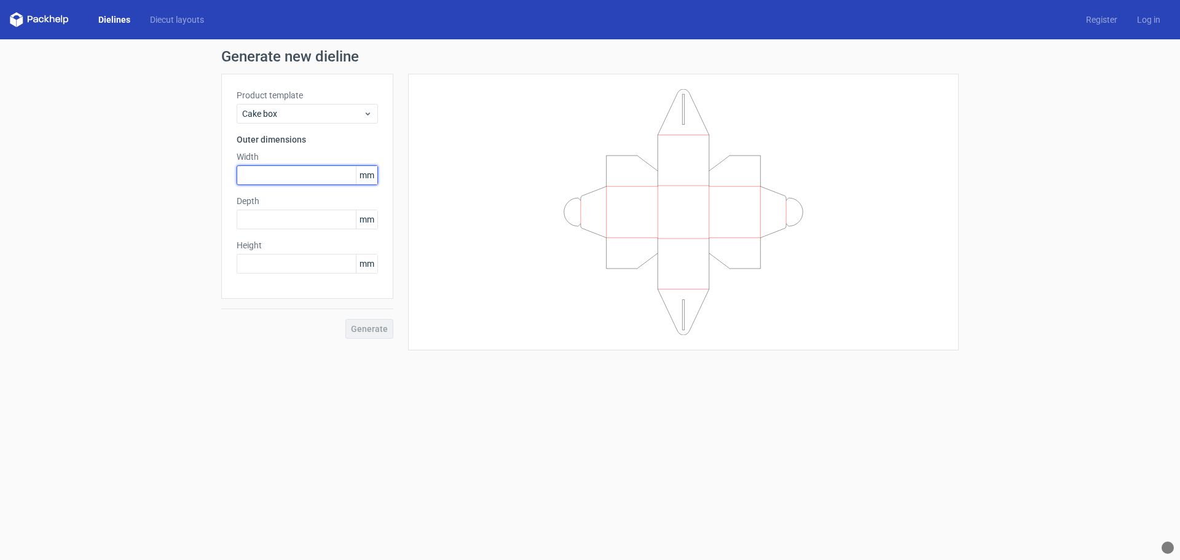
click at [317, 179] on input "text" at bounding box center [307, 175] width 141 height 20
type input "160"
type input "90"
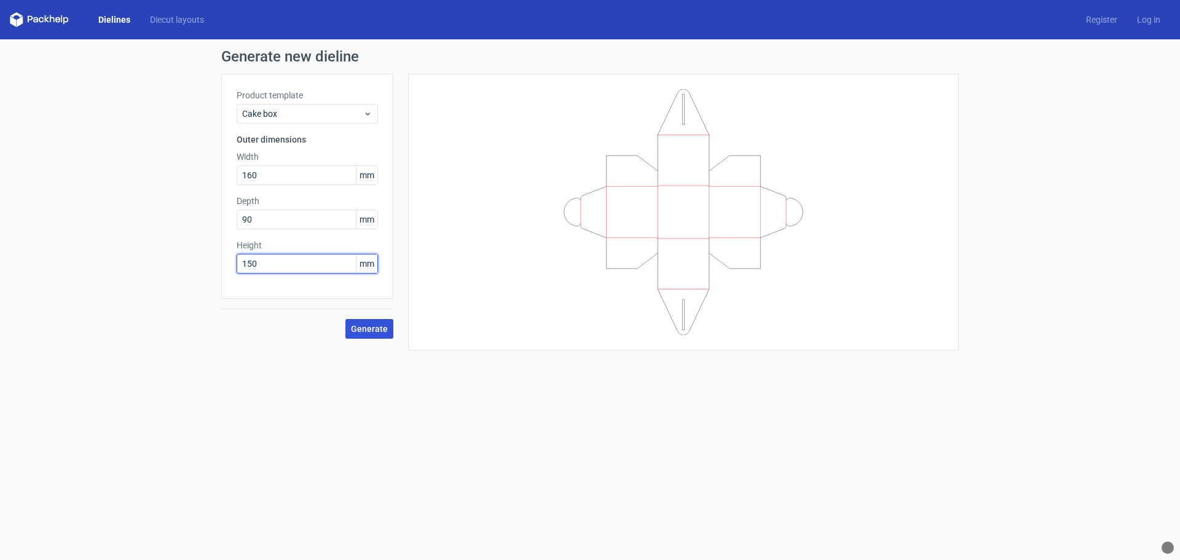
type input "150"
click at [386, 332] on span "Generate" at bounding box center [369, 328] width 37 height 9
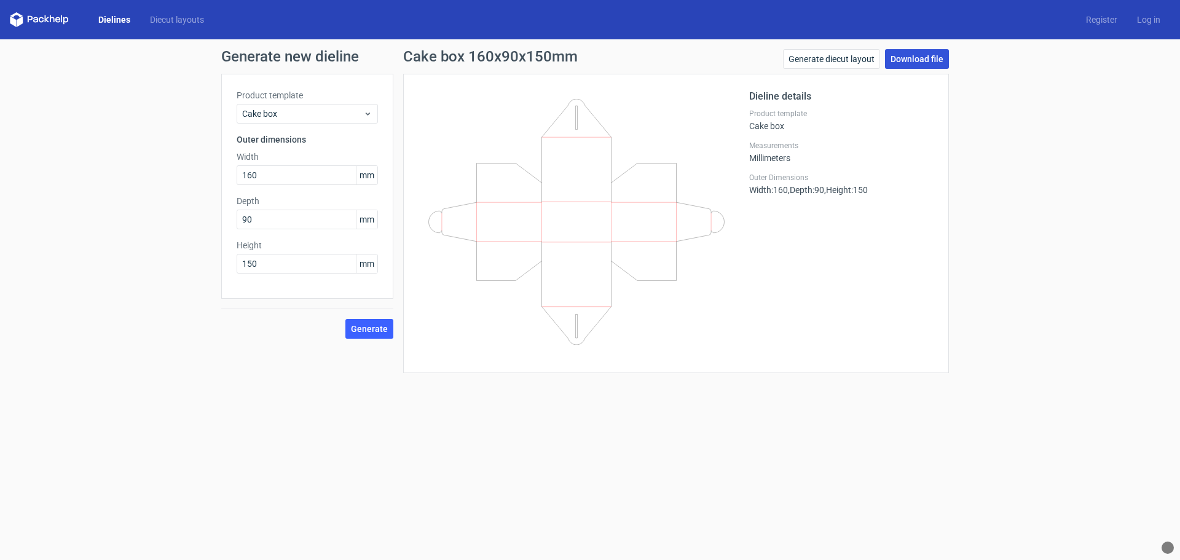
click at [918, 61] on link "Download file" at bounding box center [917, 59] width 64 height 20
